Goal: Task Accomplishment & Management: Use online tool/utility

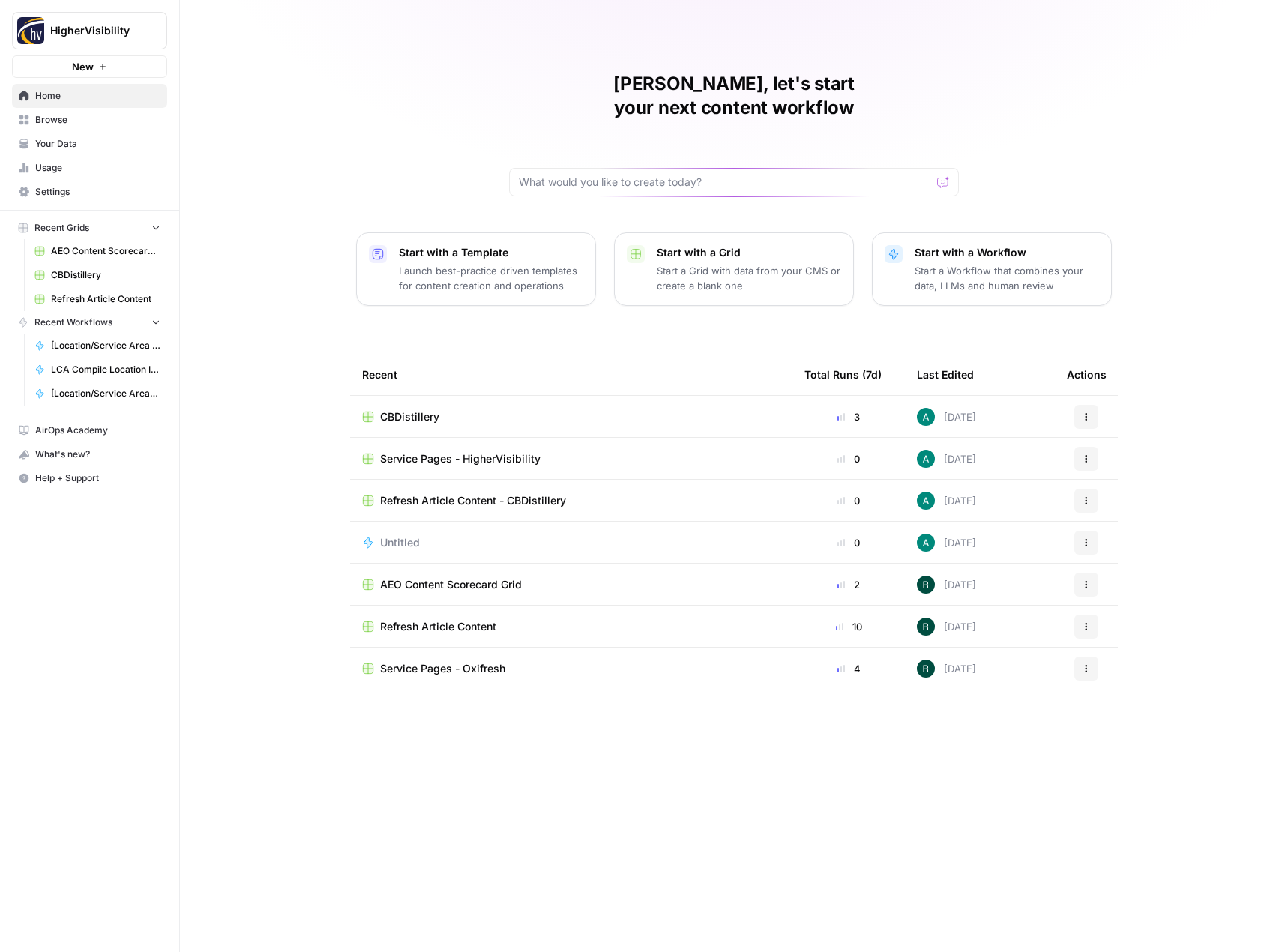
click at [441, 493] on span "Refresh Article Content - CBDistillery" at bounding box center [472, 501] width 186 height 15
click at [1086, 499] on icon "button" at bounding box center [1087, 500] width 2 height 2
click at [1106, 545] on span "Delete" at bounding box center [1163, 545] width 120 height 15
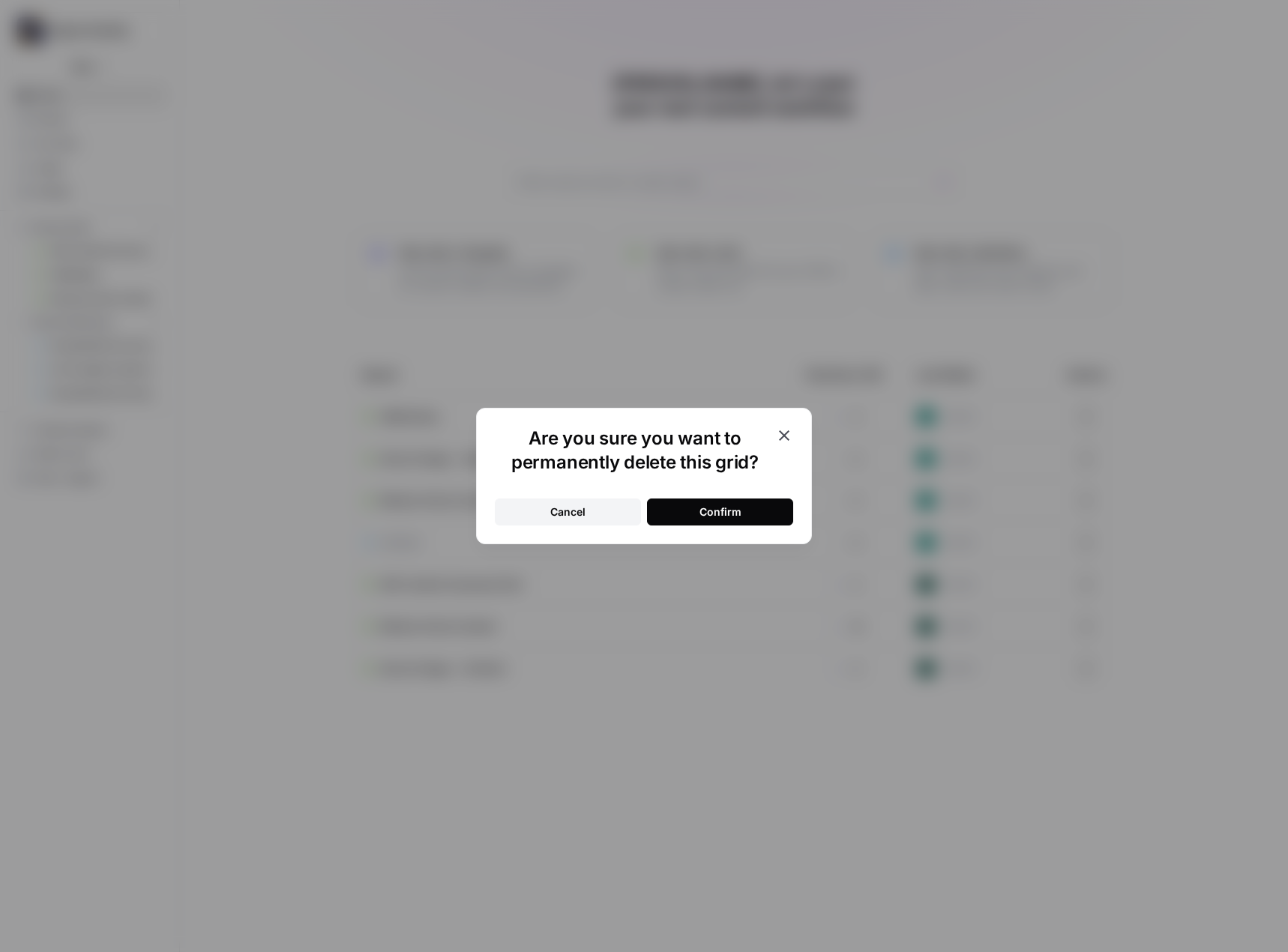
click at [704, 512] on div "Confirm" at bounding box center [720, 512] width 42 height 15
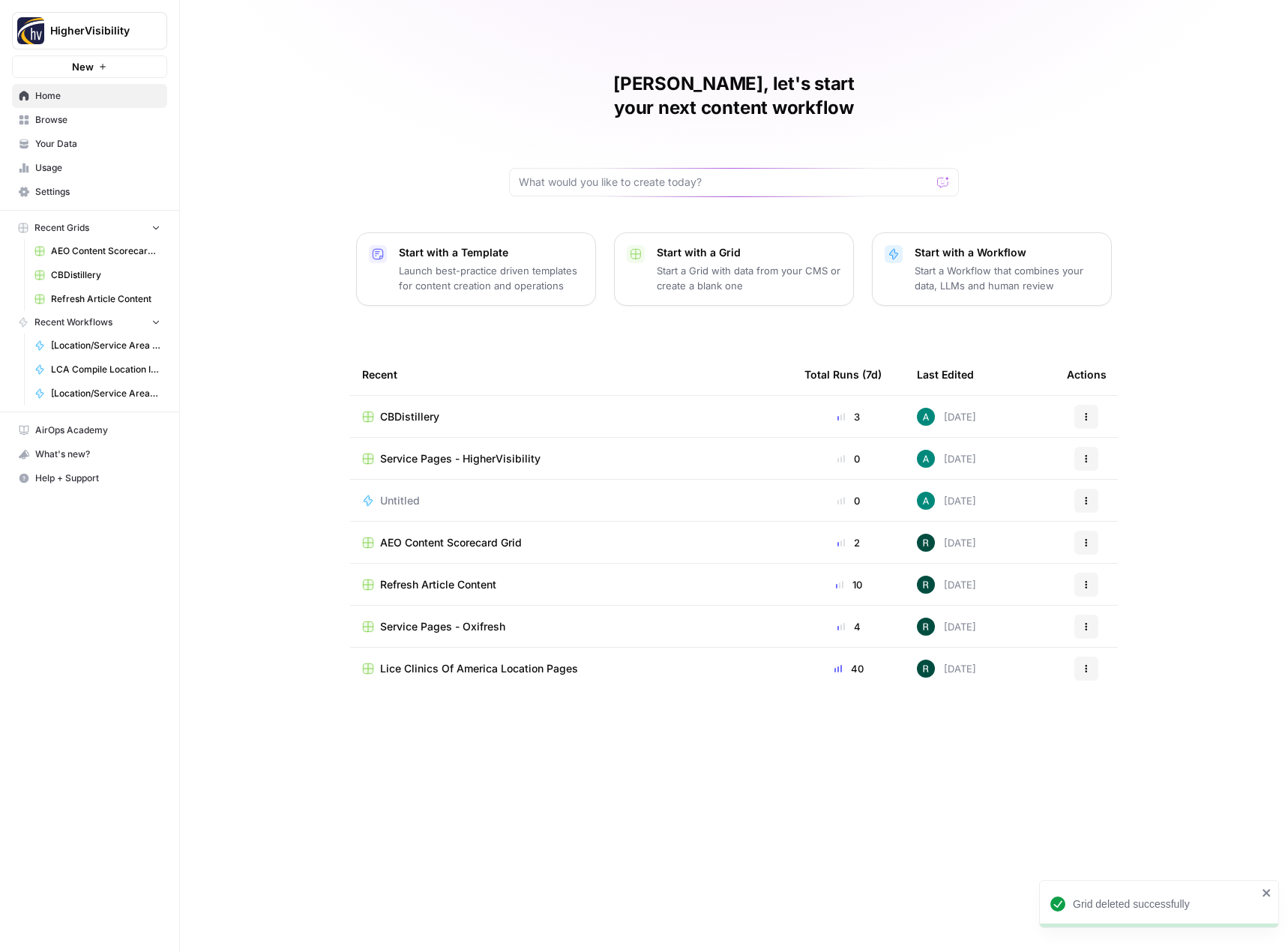
click at [408, 409] on span "CBDistillery" at bounding box center [409, 417] width 59 height 15
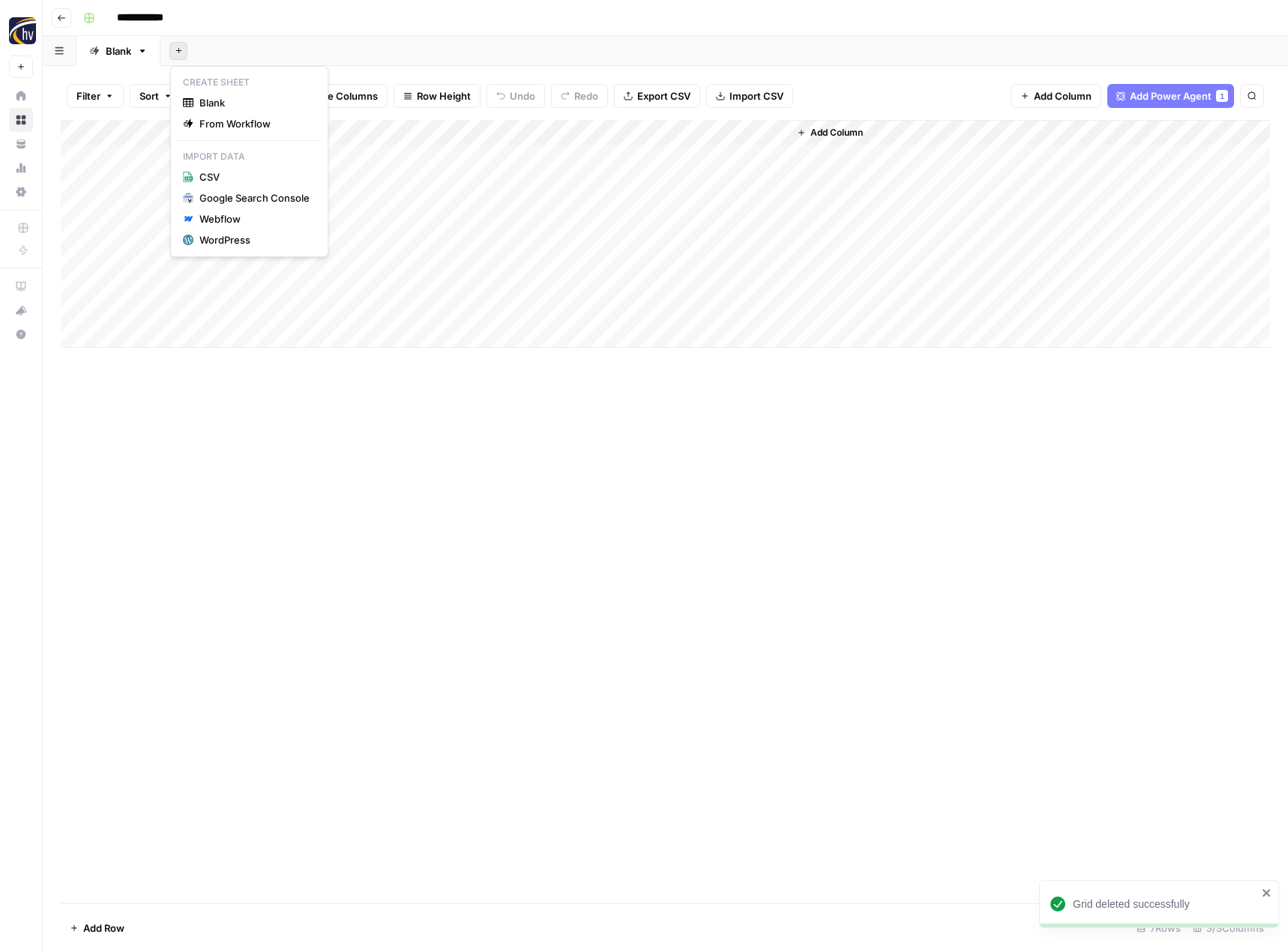
click at [177, 58] on button "Add Sheet" at bounding box center [178, 50] width 18 height 18
click at [207, 120] on span "From Workflow" at bounding box center [255, 124] width 110 height 15
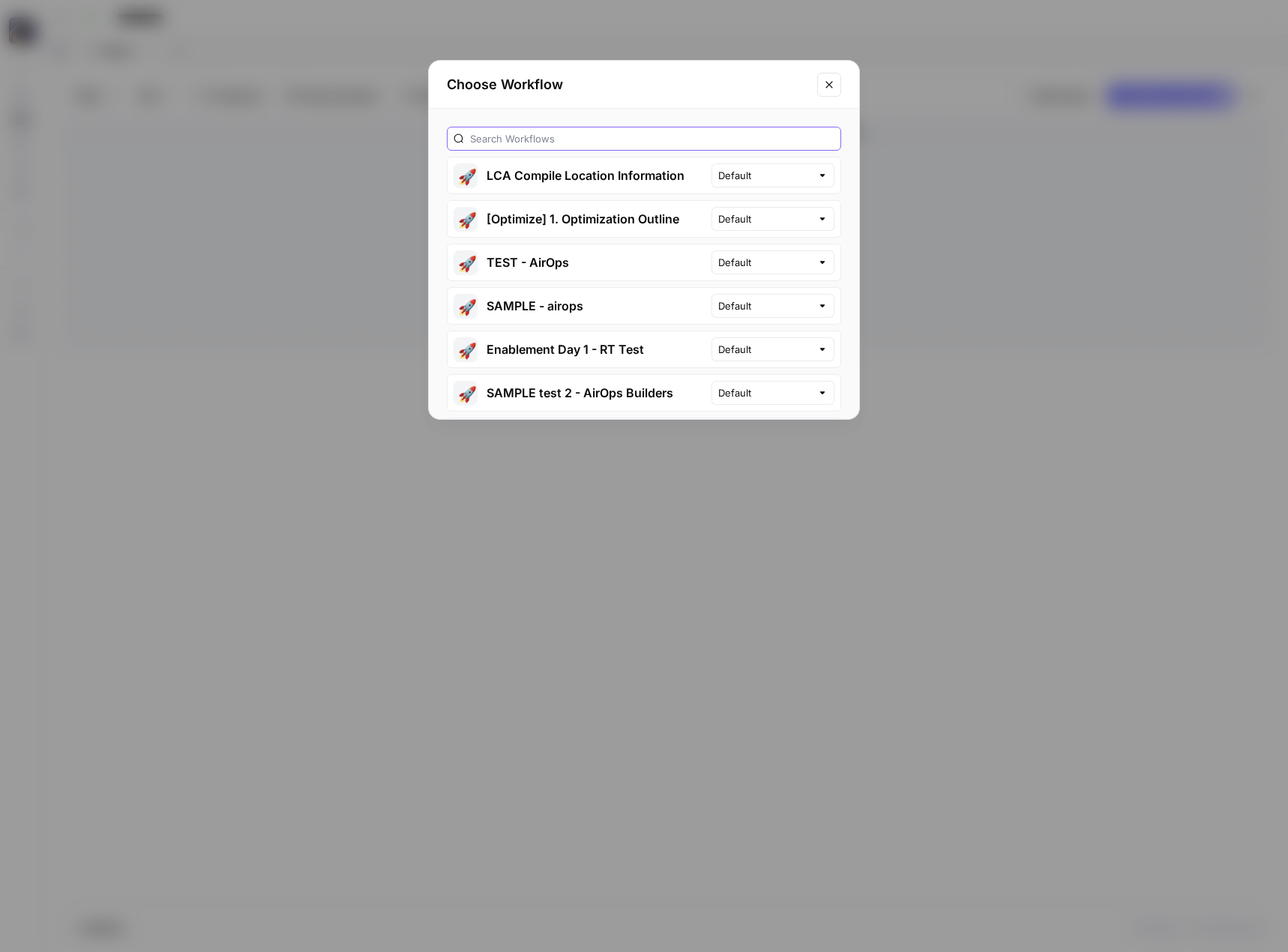
click at [616, 131] on input "text" at bounding box center [652, 139] width 365 height 15
click at [831, 77] on button "Close modal" at bounding box center [829, 85] width 24 height 24
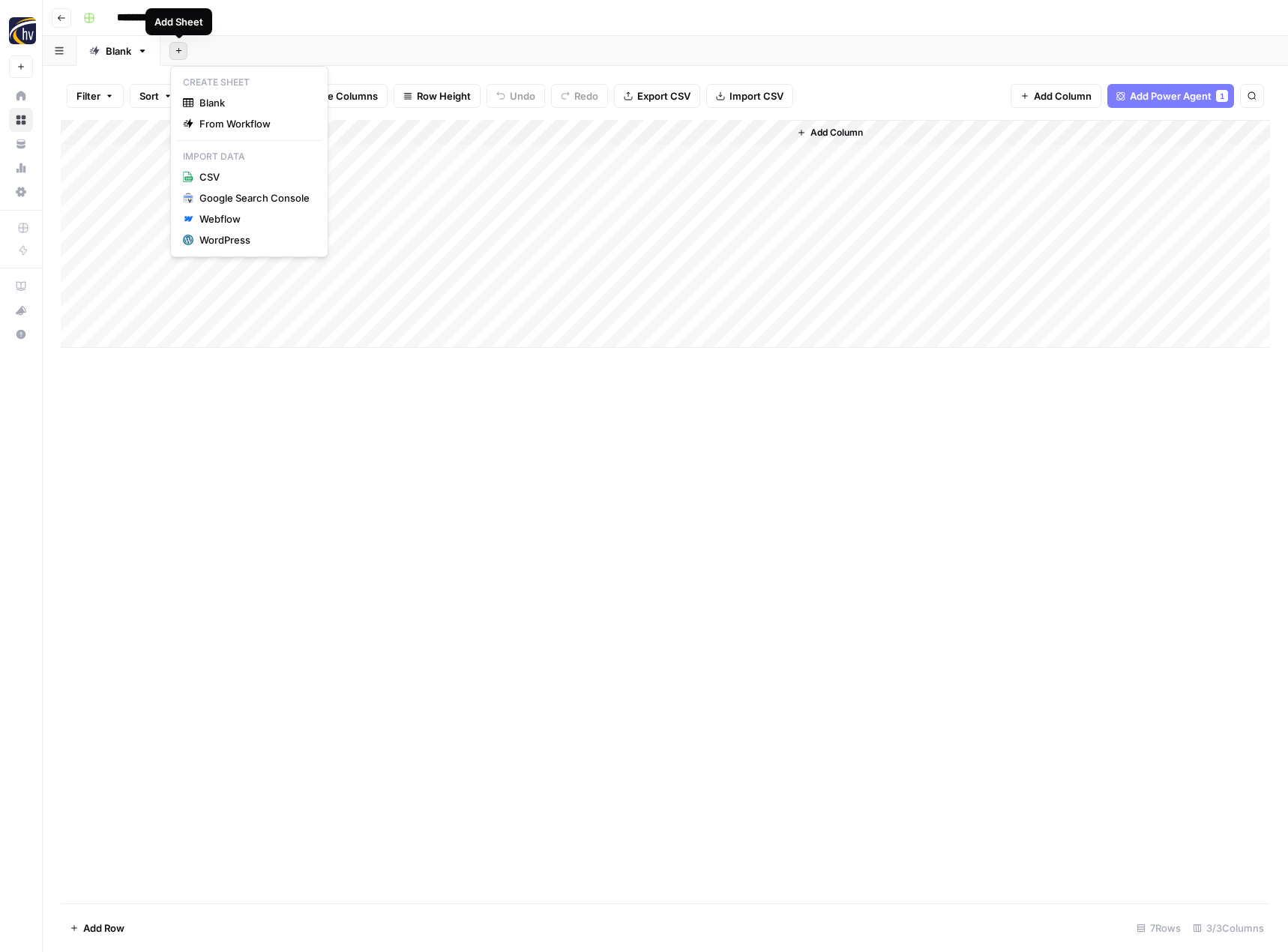
click at [181, 49] on icon "button" at bounding box center [178, 50] width 8 height 8
drag, startPoint x: 348, startPoint y: 575, endPoint x: 303, endPoint y: 402, distance: 178.8
click at [349, 571] on div "Add Column" at bounding box center [665, 512] width 1209 height 783
drag, startPoint x: 125, startPoint y: 51, endPoint x: 142, endPoint y: 50, distance: 17.0
click at [142, 50] on icon "button" at bounding box center [143, 50] width 6 height 3
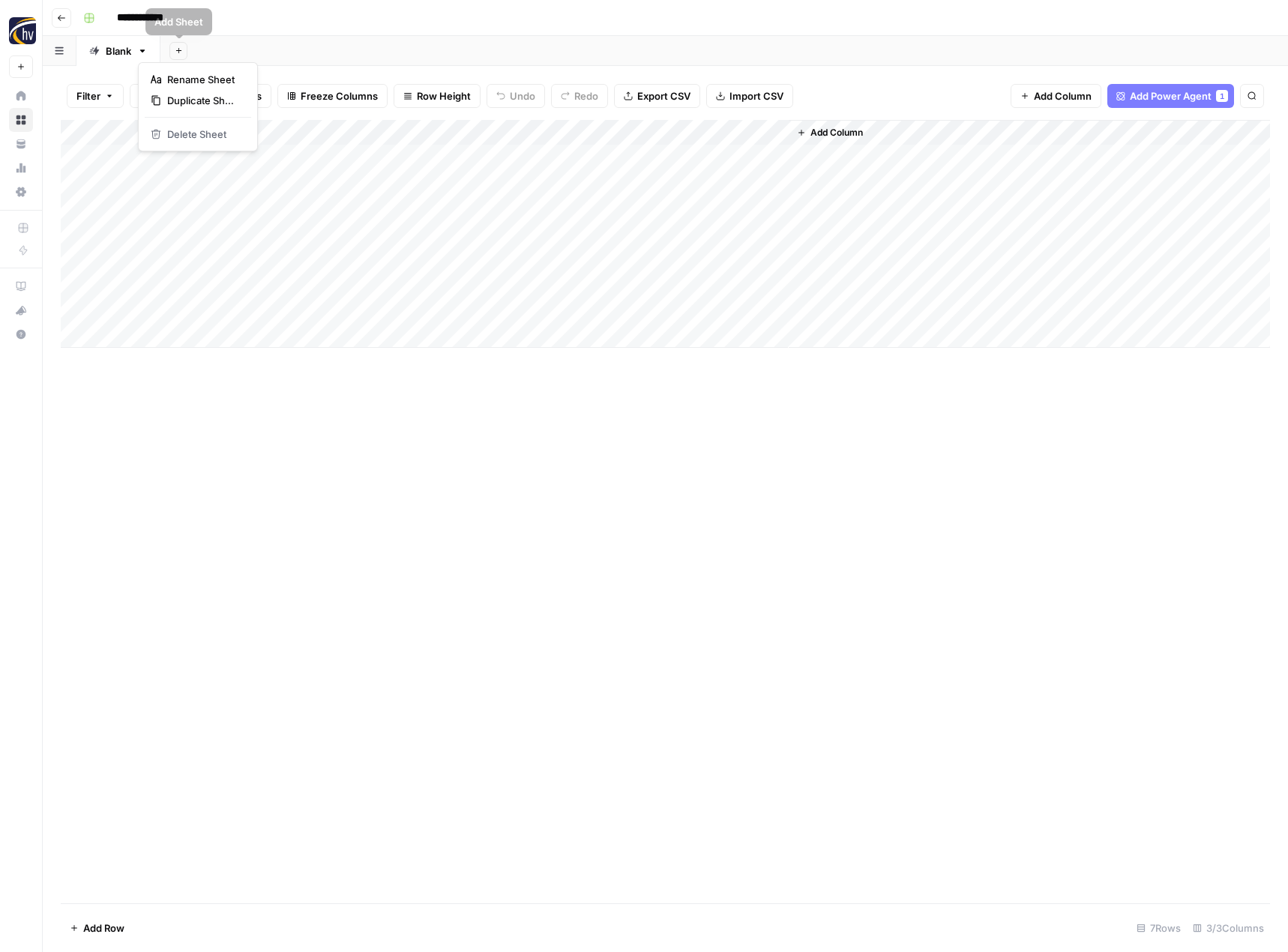
click at [299, 51] on div "Add Sheet" at bounding box center [724, 51] width 1128 height 30
click at [60, 48] on icon "button" at bounding box center [60, 50] width 9 height 8
click at [248, 34] on header "**********" at bounding box center [665, 18] width 1245 height 36
click at [178, 54] on icon "button" at bounding box center [178, 50] width 8 height 8
click at [285, 24] on div "**********" at bounding box center [675, 18] width 1196 height 24
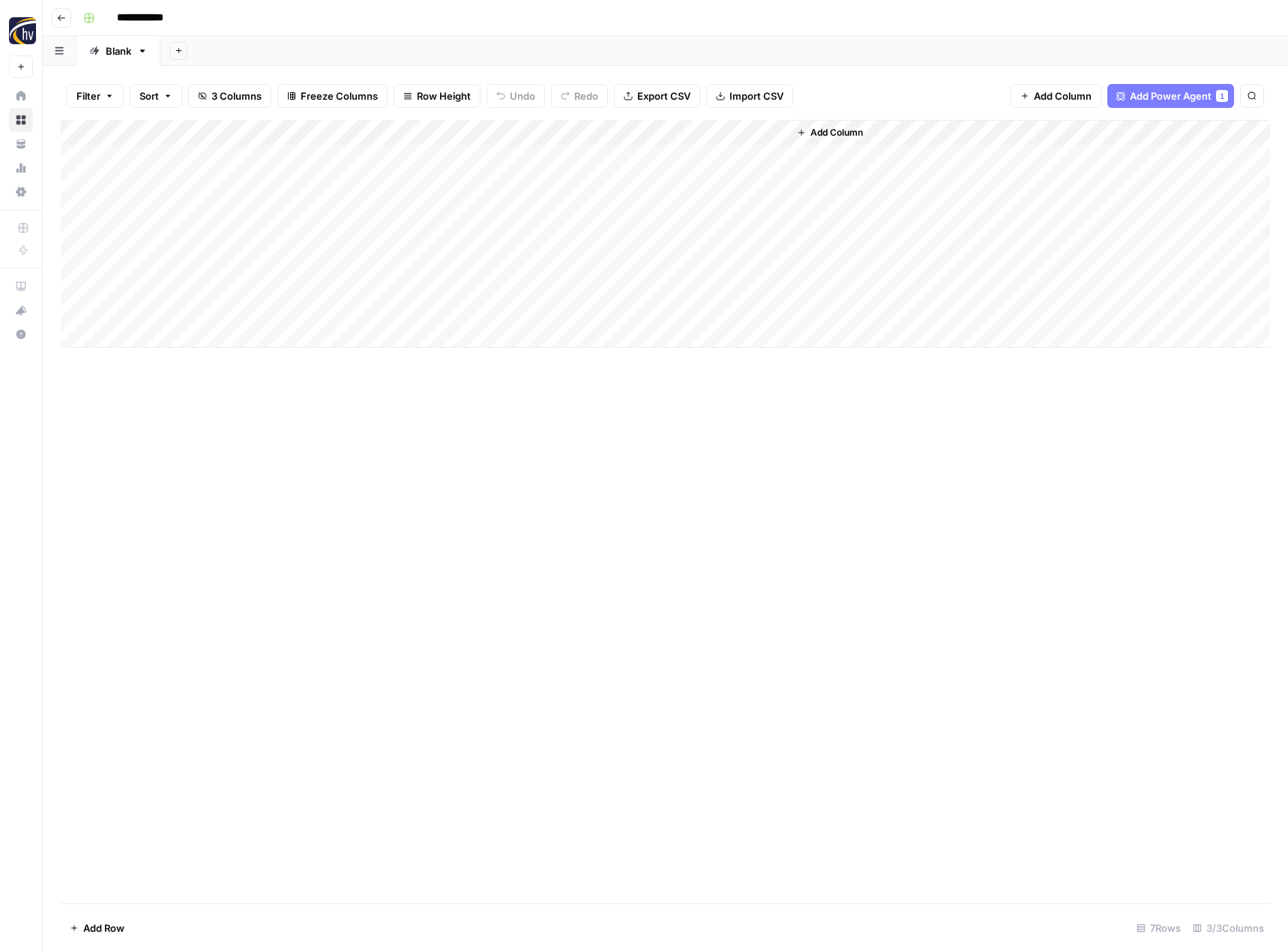
click at [192, 15] on input "**********" at bounding box center [152, 18] width 84 height 24
type input "**********"
click at [379, 41] on div "Add Sheet" at bounding box center [724, 51] width 1128 height 30
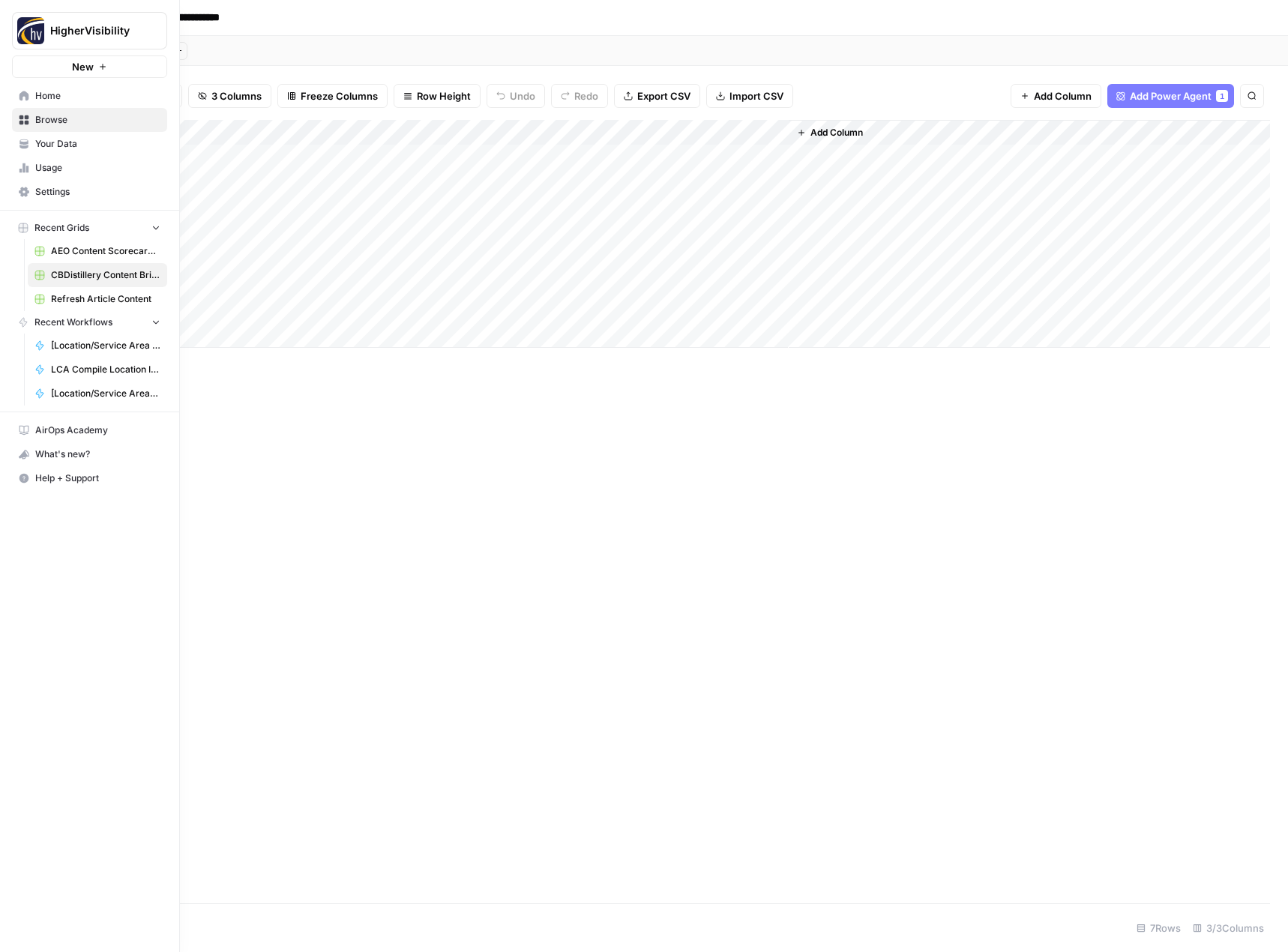
click at [76, 67] on span "New" at bounding box center [82, 66] width 21 height 15
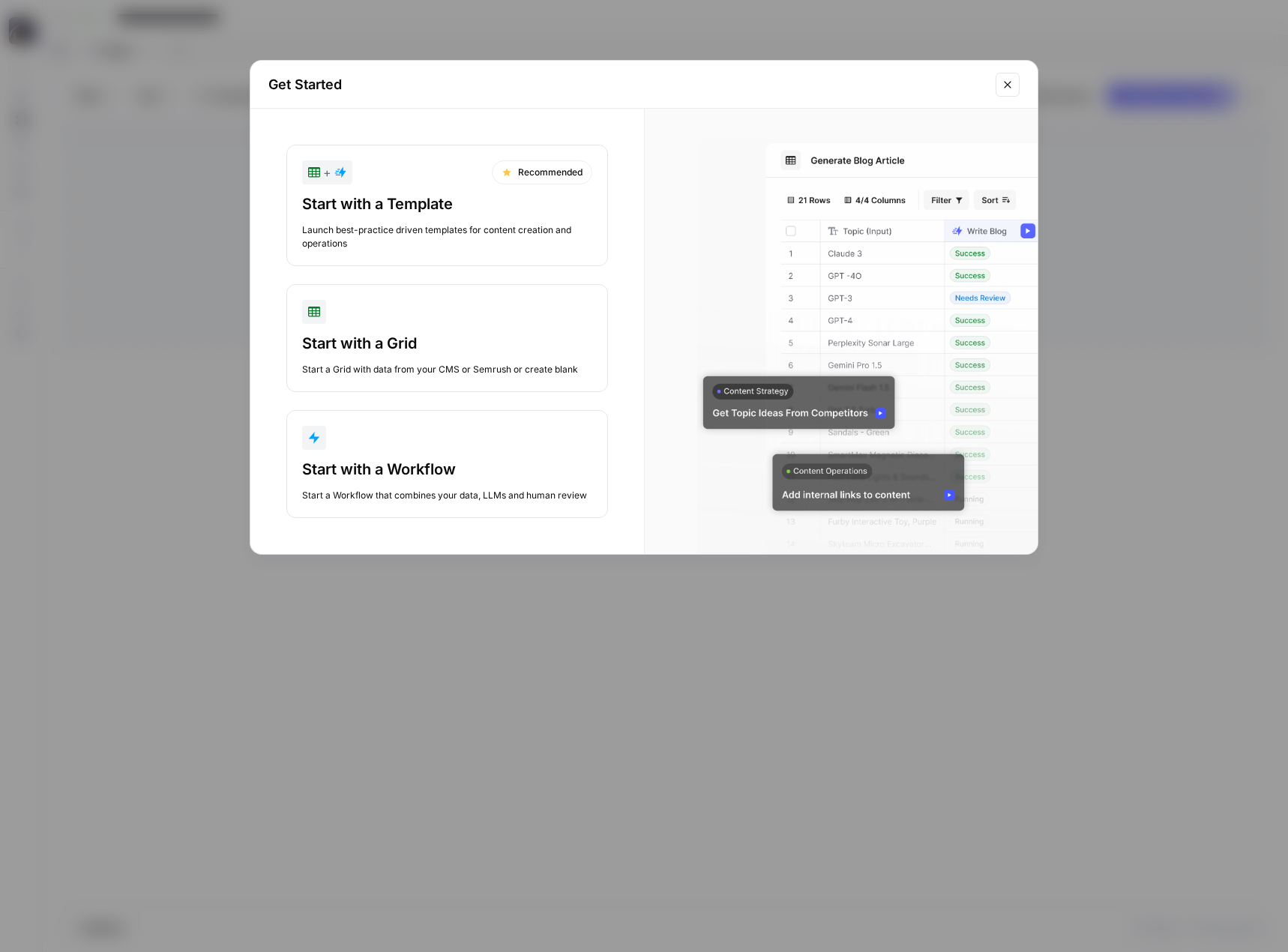
click at [482, 228] on div "Launch best-practice driven templates for content creation and operations" at bounding box center [447, 236] width 290 height 27
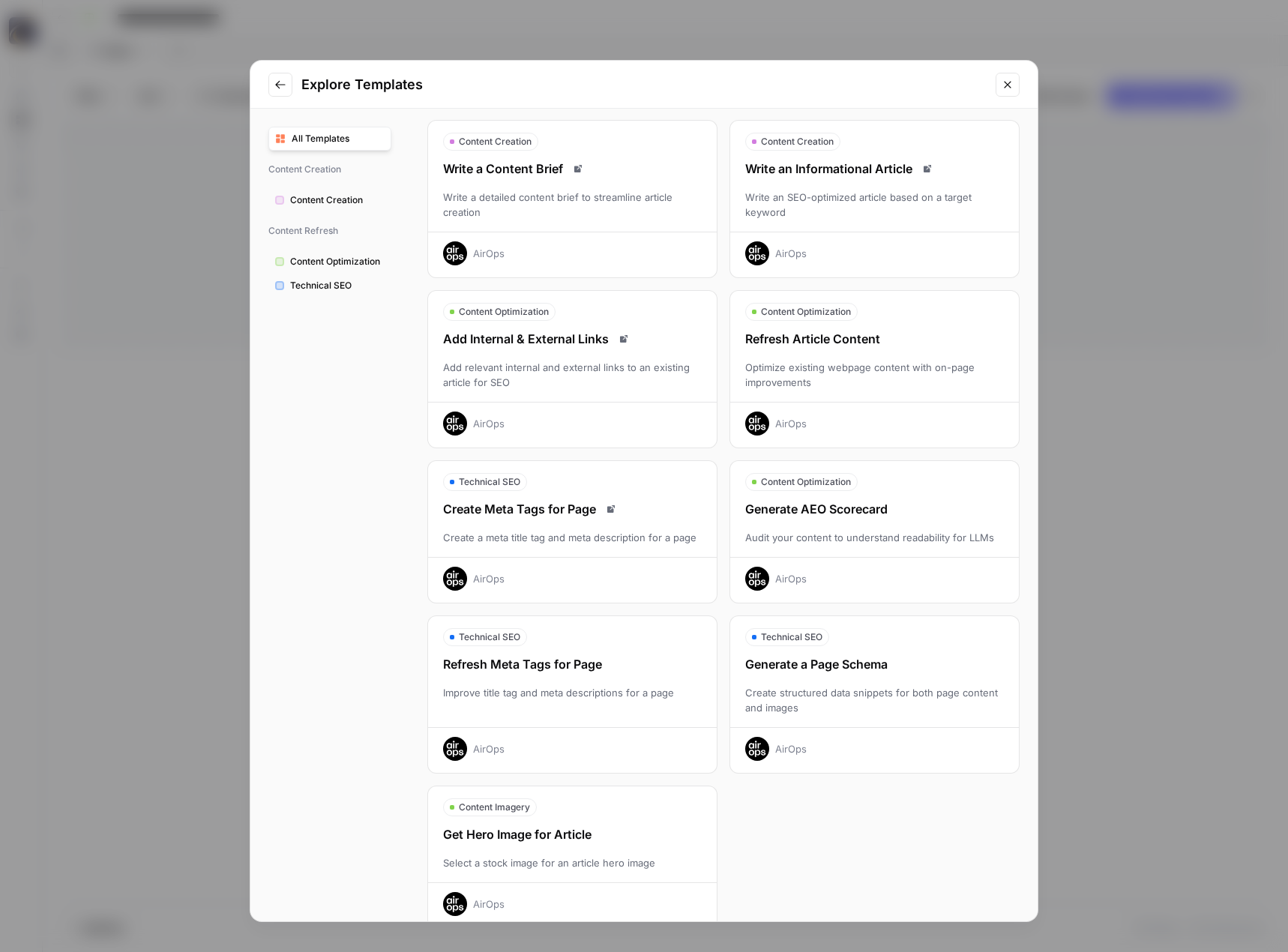
scroll to position [75, 0]
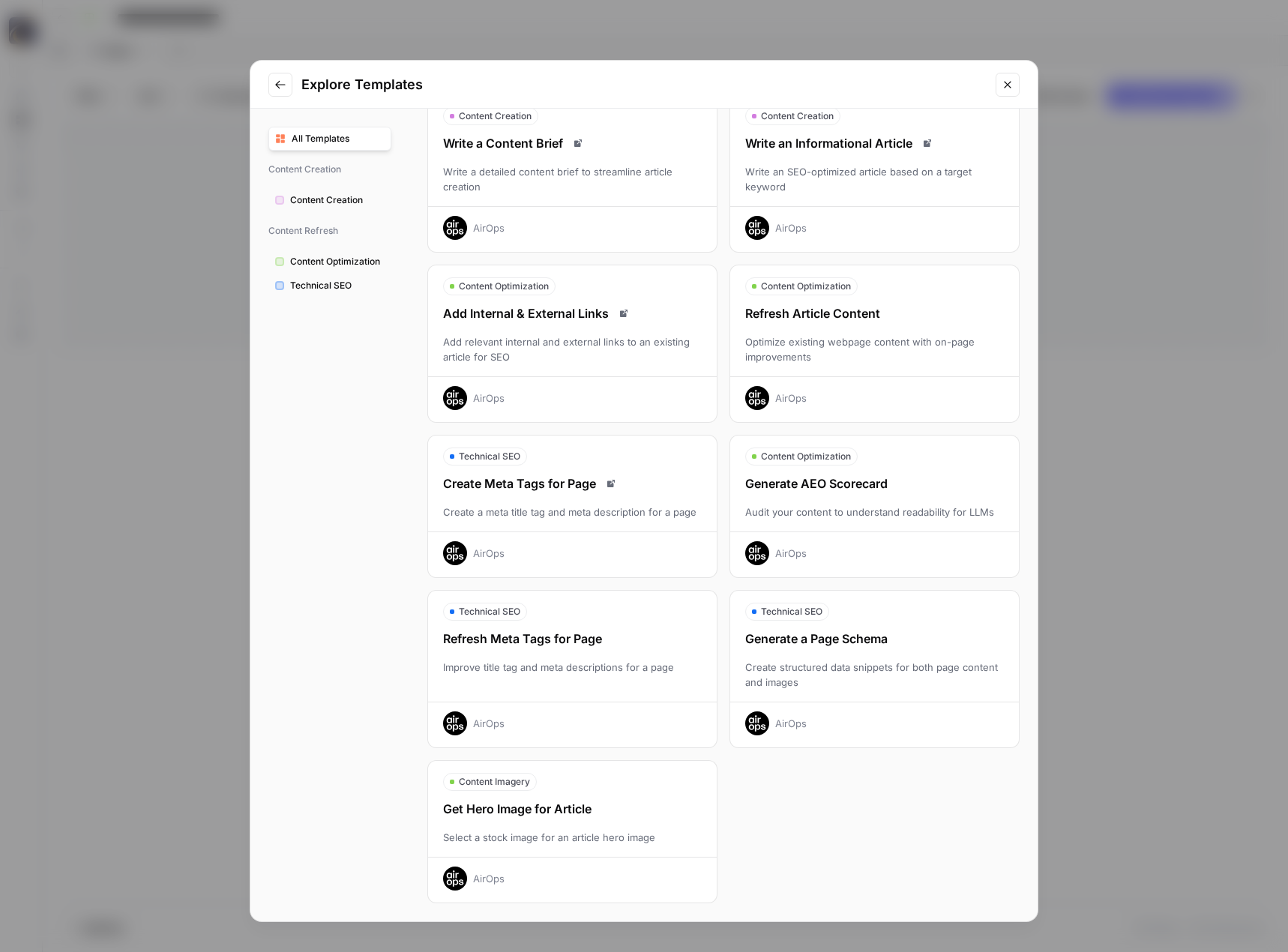
click at [1009, 89] on icon "Close modal" at bounding box center [1007, 84] width 12 height 12
